Goal: Task Accomplishment & Management: Complete application form

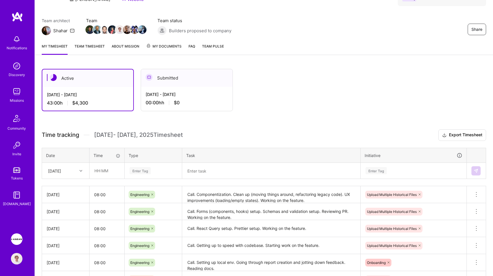
scroll to position [41, 0]
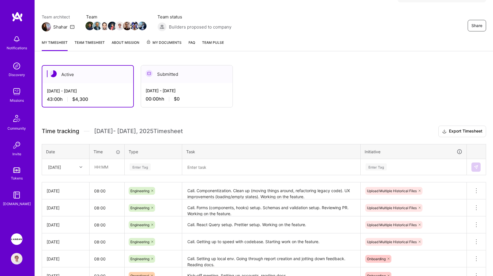
click at [74, 165] on div "[DATE]" at bounding box center [61, 166] width 32 height 9
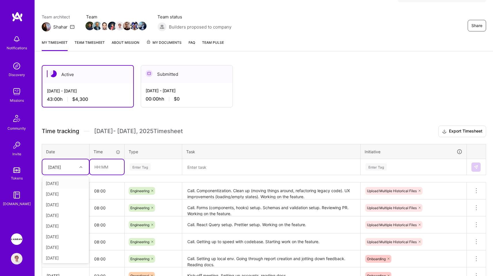
click at [101, 168] on input "text" at bounding box center [107, 166] width 34 height 15
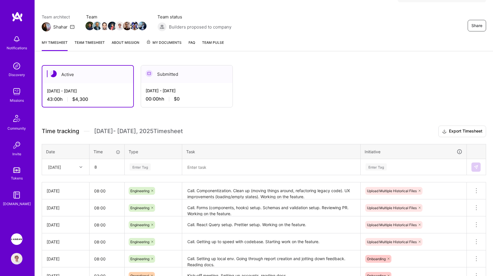
type input "08:00"
type input "eng"
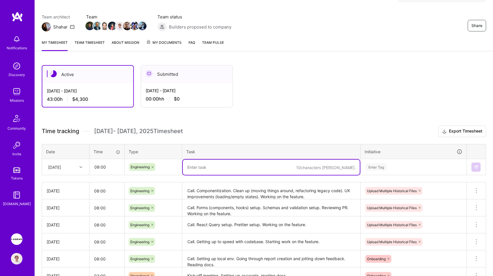
scroll to position [93, 0]
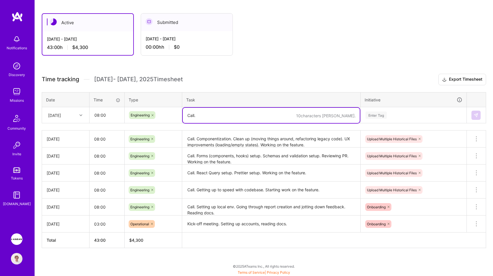
paste textarea "preparing PR, resolving merge conflicts"
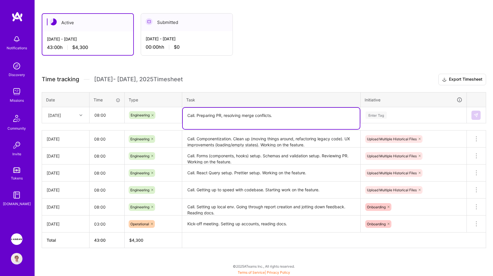
click at [276, 120] on textarea "Call. Preparing PR, resolving merge conflicts." at bounding box center [271, 118] width 177 height 21
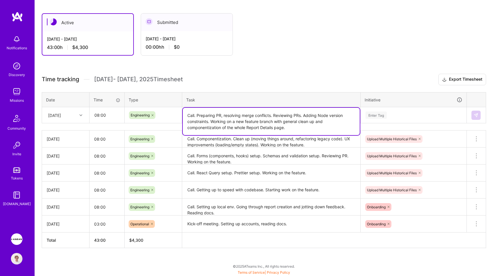
type textarea "Call. Preparing PR, resolving merge conflicts. Reviewing PRs. Adding Node versi…"
click at [382, 114] on div "Enter Tag" at bounding box center [375, 114] width 21 height 9
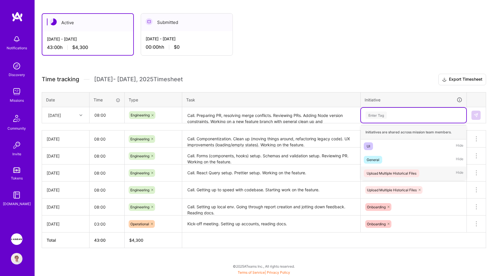
click at [396, 170] on div "Upload Multiple Historical Files" at bounding box center [392, 173] width 50 height 6
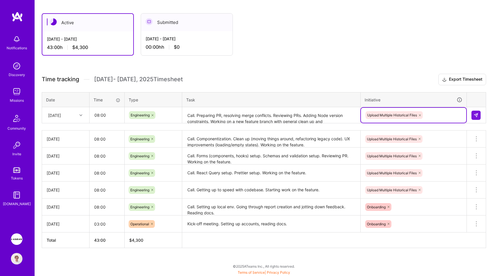
click at [345, 83] on h3 "Time tracking [DATE] - [DATE] Timesheet Export Timesheet" at bounding box center [264, 80] width 444 height 12
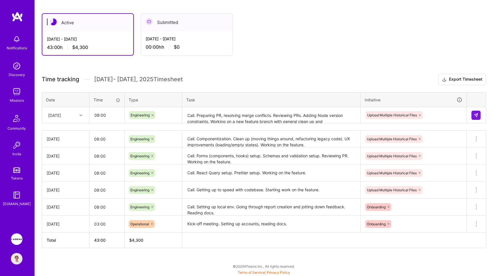
click at [442, 114] on div "Upload Multiple Historical Files" at bounding box center [413, 114] width 97 height 9
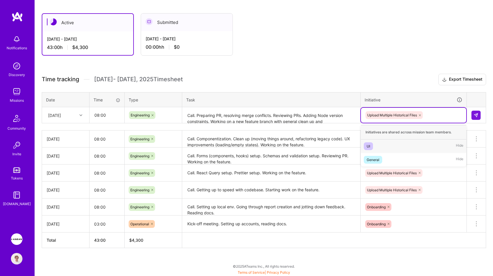
click at [423, 145] on div "UI Hide" at bounding box center [413, 146] width 105 height 14
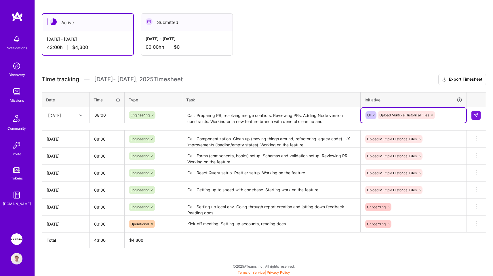
click at [373, 114] on icon at bounding box center [373, 114] width 3 height 3
click at [432, 115] on div "Upload Multiple Historical Files" at bounding box center [413, 114] width 97 height 9
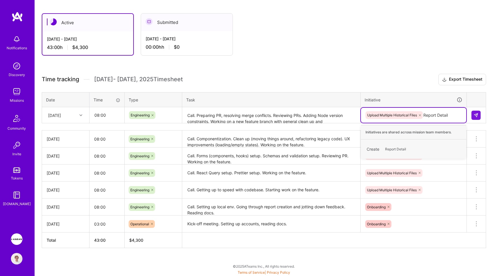
type input "Report Details"
click at [395, 147] on span "Report Details" at bounding box center [396, 149] width 28 height 8
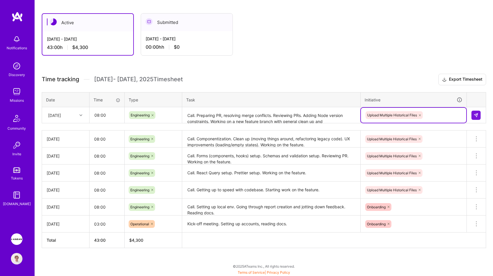
click at [401, 78] on h3 "Time tracking [DATE] - [DATE] Timesheet Export Timesheet" at bounding box center [264, 80] width 444 height 12
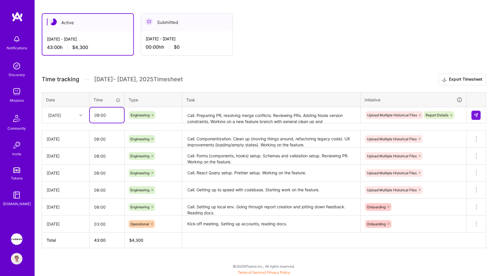
click at [108, 114] on input "08:00" at bounding box center [107, 114] width 34 height 15
type input "09:00"
click at [268, 50] on div "Active [DATE] - [DATE] 43:00 h $4,300 Submitted [DATE] - [DATE] 00:00h h $0" at bounding box center [251, 34] width 419 height 42
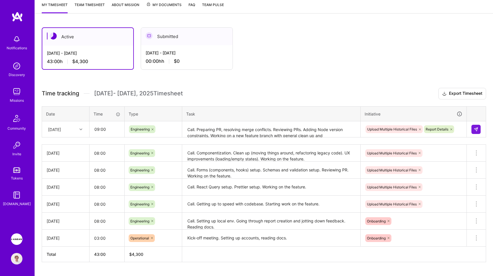
scroll to position [57, 0]
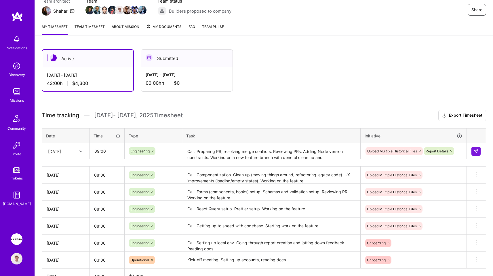
click at [470, 152] on td at bounding box center [476, 151] width 19 height 16
click at [472, 152] on button at bounding box center [475, 150] width 9 height 9
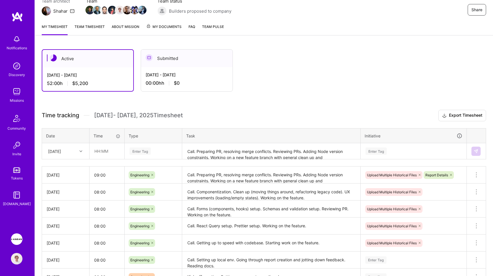
click at [81, 31] on link "Team timesheet" at bounding box center [90, 30] width 30 height 12
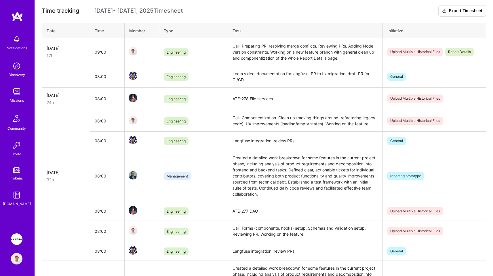
scroll to position [134, 0]
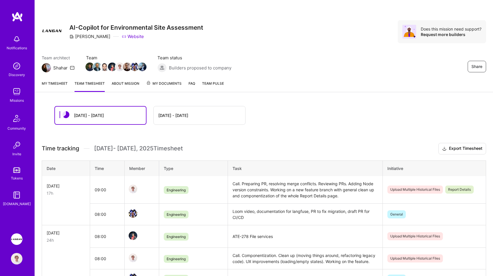
click at [60, 83] on link "My timesheet" at bounding box center [55, 86] width 26 height 12
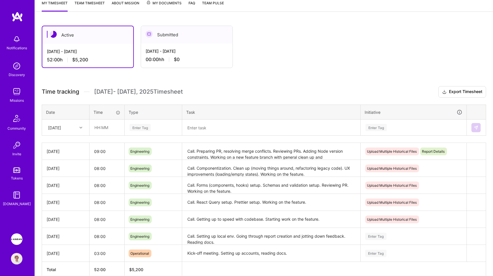
scroll to position [110, 0]
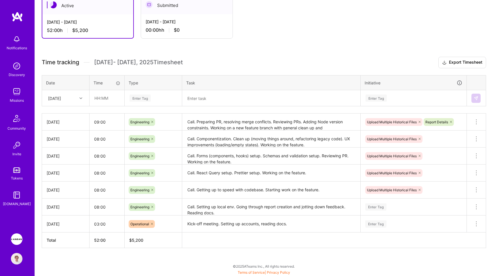
click at [318, 2] on div "Active Aug 16 - Aug 31, 2025 52:00 h $5,200 Submitted Aug 1 - Aug 15, 2025 00:0…" at bounding box center [251, 17] width 419 height 42
